Goal: Answer question/provide support: Share knowledge or assist other users

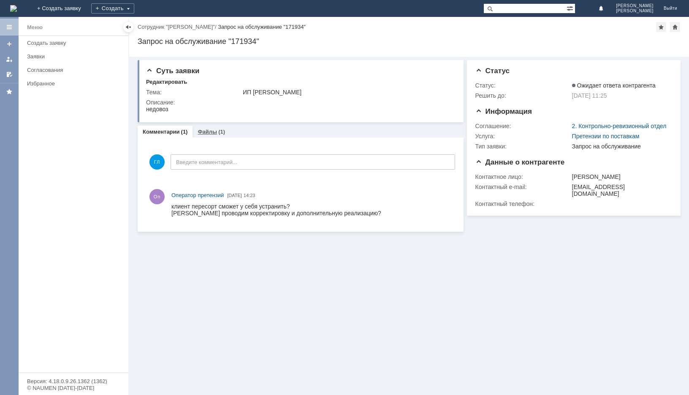
click at [211, 130] on link "Файлы" at bounding box center [207, 131] width 19 height 6
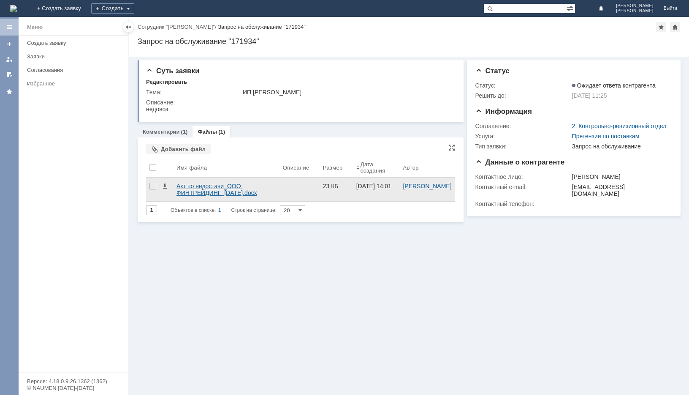
click at [199, 188] on div "Акт по недостачи_ООО ФИНТРЕЙДИНГ_19.08.2025.docx" at bounding box center [227, 190] width 100 height 14
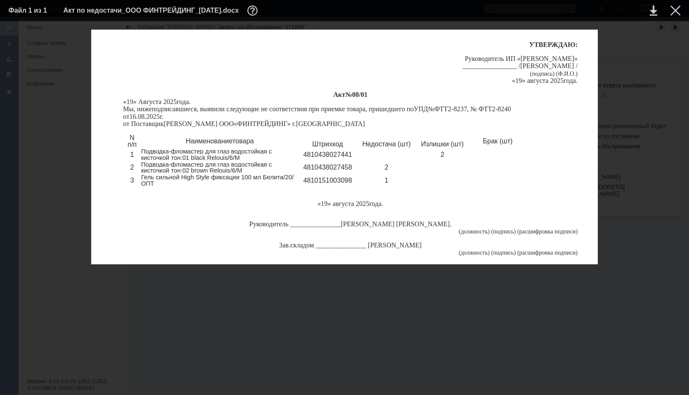
click at [668, 14] on td at bounding box center [669, 10] width 23 height 13
click at [670, 11] on td at bounding box center [669, 10] width 23 height 13
drag, startPoint x: 617, startPoint y: 55, endPoint x: 602, endPoint y: 52, distance: 15.3
click at [618, 56] on div "У ТВЕРЖДАЮ : Руководитель ИП « Гул Расул Каримулла » ____ _______ _____ / Гул Р…" at bounding box center [344, 147] width 673 height 234
drag, startPoint x: 256, startPoint y: 41, endPoint x: 406, endPoint y: 119, distance: 169.1
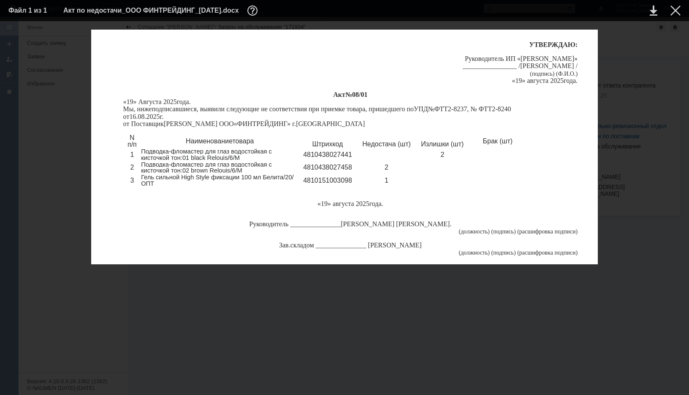
click at [258, 42] on div "У ТВЕРЖДАЮ : Руководитель ИП « Гул Расул Каримулла » ____ _______ _____ / Гул Р…" at bounding box center [344, 147] width 507 height 234
click at [676, 14] on div at bounding box center [676, 10] width 10 height 10
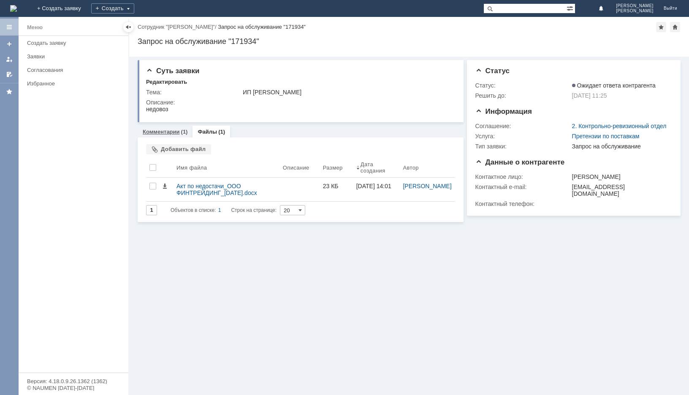
click at [161, 128] on div "Комментарии (1)" at bounding box center [165, 131] width 55 height 12
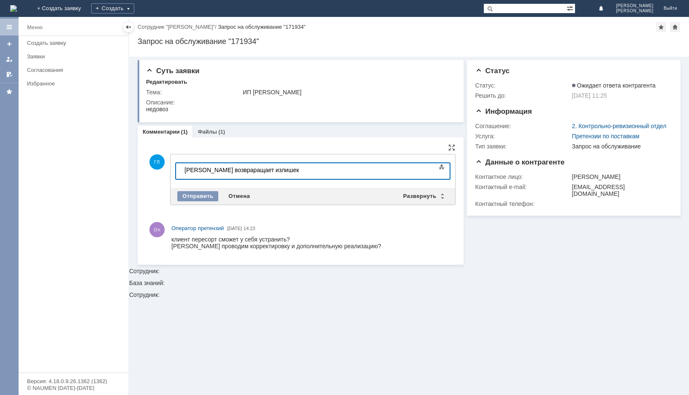
click at [227, 169] on div "​Клиент возвраращает излишек" at bounding box center [245, 169] width 120 height 7
click at [272, 170] on div "​Клиент возвращает излишек" at bounding box center [245, 169] width 120 height 7
drag, startPoint x: 315, startPoint y: 175, endPoint x: 158, endPoint y: 307, distance: 205.2
click at [181, 177] on html "​Клиент возвращает излишек" at bounding box center [244, 170] width 127 height 14
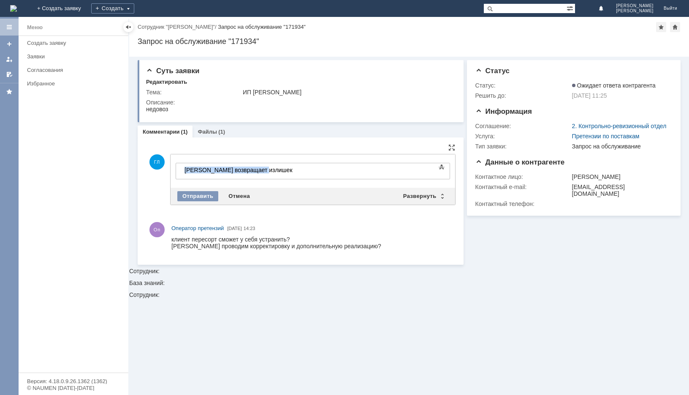
click at [284, 172] on div "​Клиент возвращает излишек" at bounding box center [245, 169] width 120 height 7
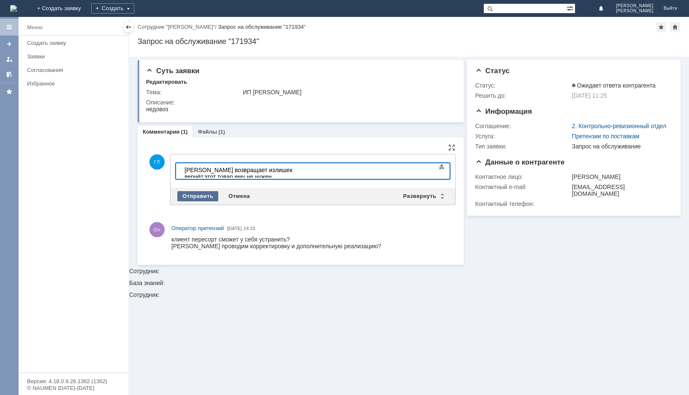
click at [190, 195] on div "Отправить" at bounding box center [197, 196] width 41 height 10
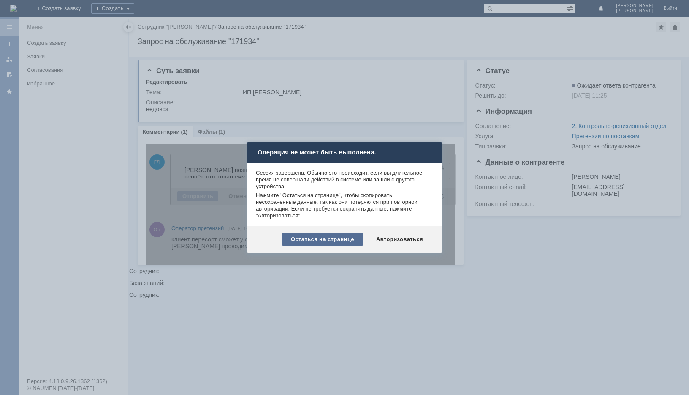
click at [338, 242] on div "Остаться на странице" at bounding box center [323, 239] width 80 height 14
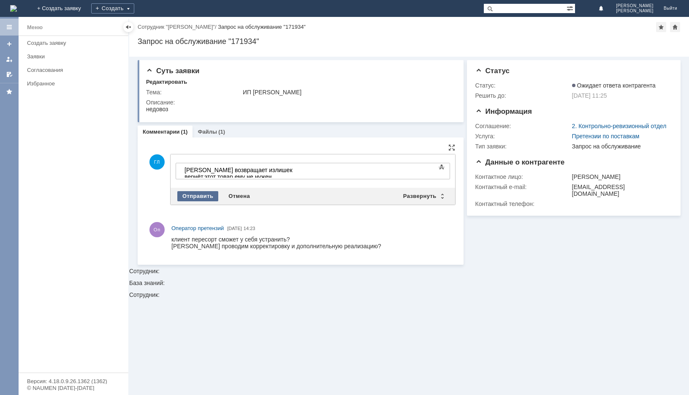
click at [198, 193] on div "Отправить" at bounding box center [197, 196] width 41 height 10
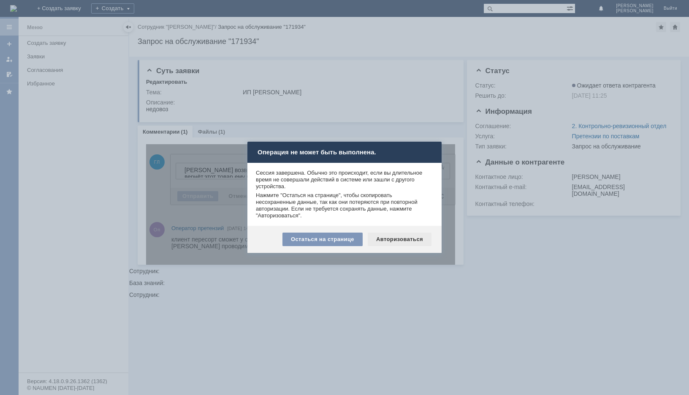
click at [390, 240] on div "Авторизоваться" at bounding box center [400, 239] width 64 height 14
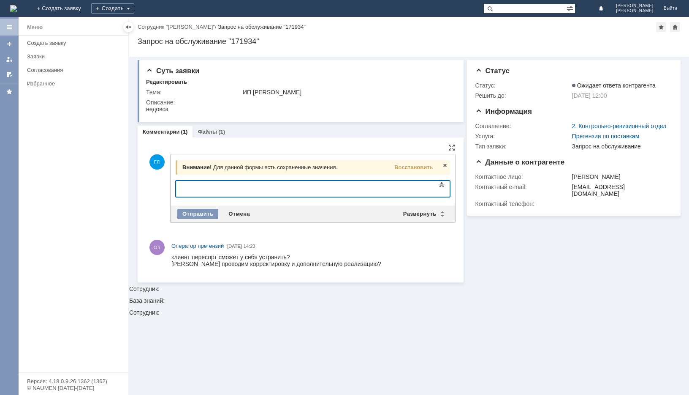
click at [220, 185] on div at bounding box center [245, 187] width 120 height 7
click at [408, 170] on span "Восстановить" at bounding box center [414, 167] width 38 height 6
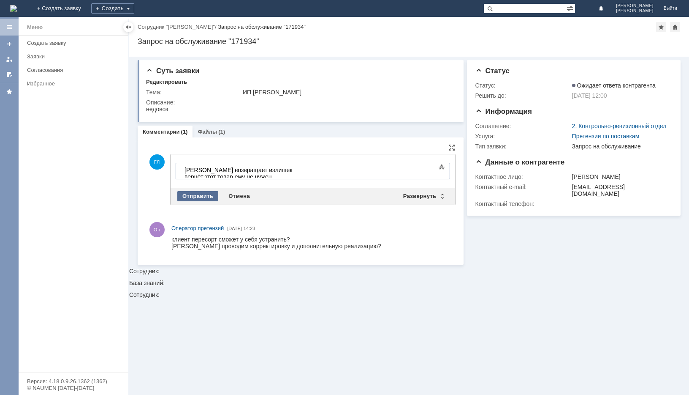
click at [192, 198] on div "Отправить" at bounding box center [197, 196] width 41 height 10
